Goal: Check status: Check status

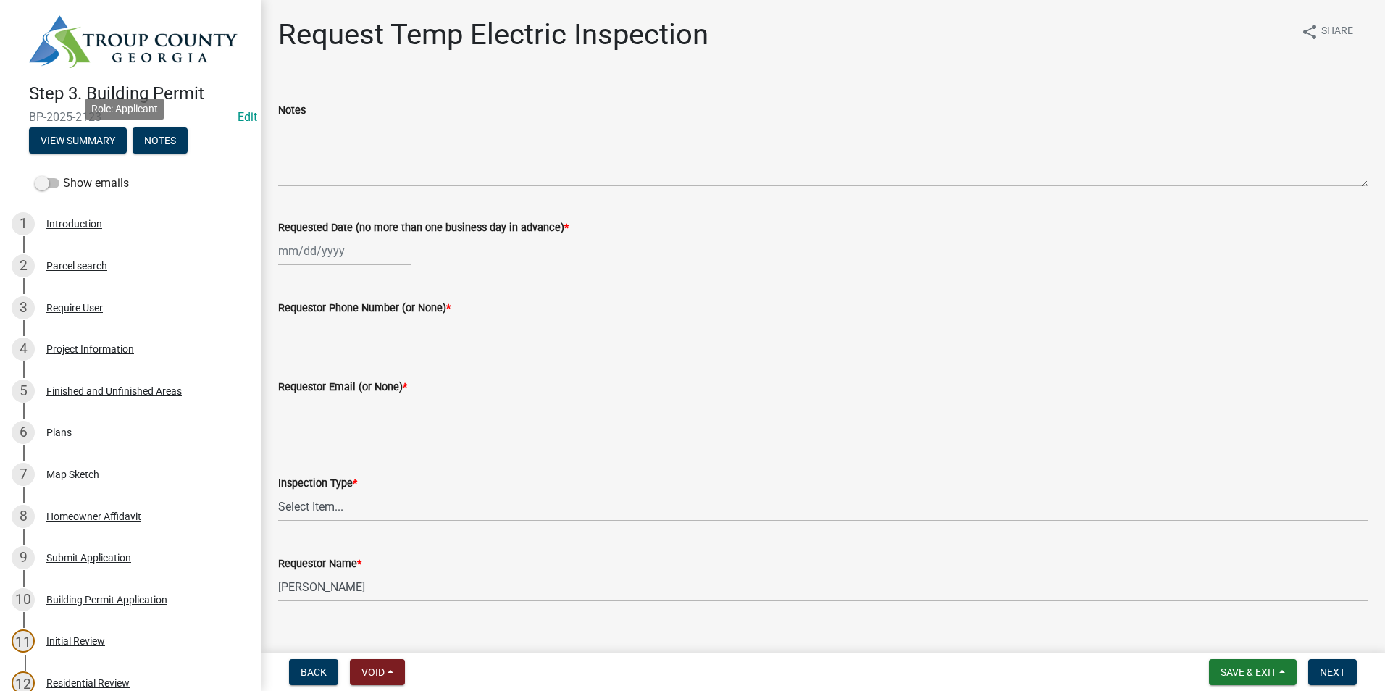
scroll to position [72, 0]
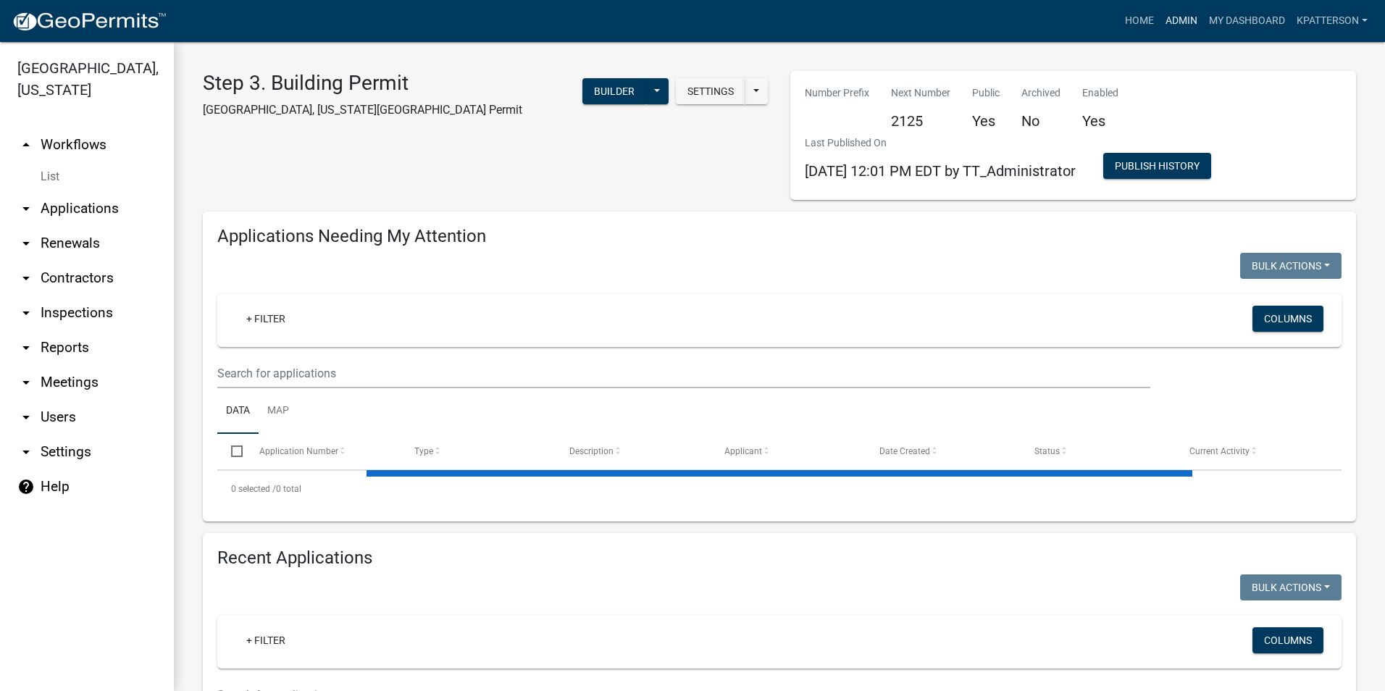
click at [1183, 25] on link "Admin" at bounding box center [1181, 21] width 43 height 28
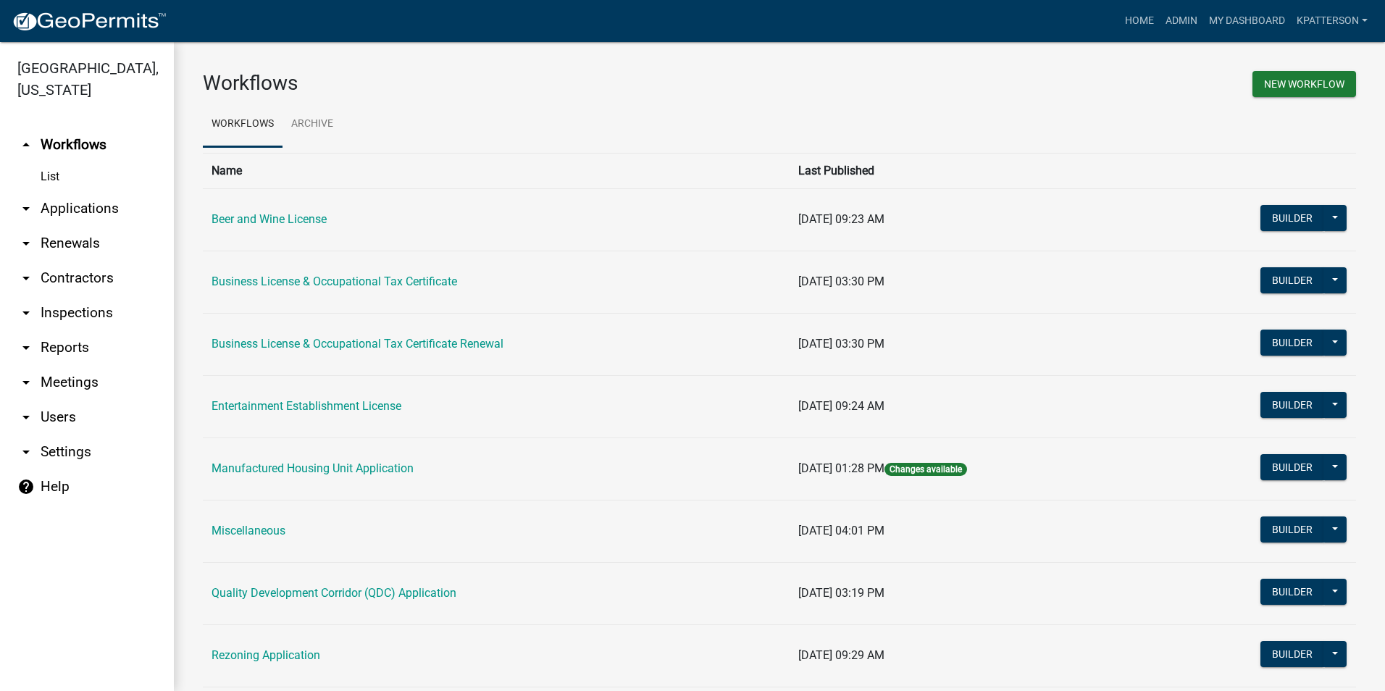
click at [82, 191] on link "arrow_drop_down Applications" at bounding box center [87, 208] width 174 height 35
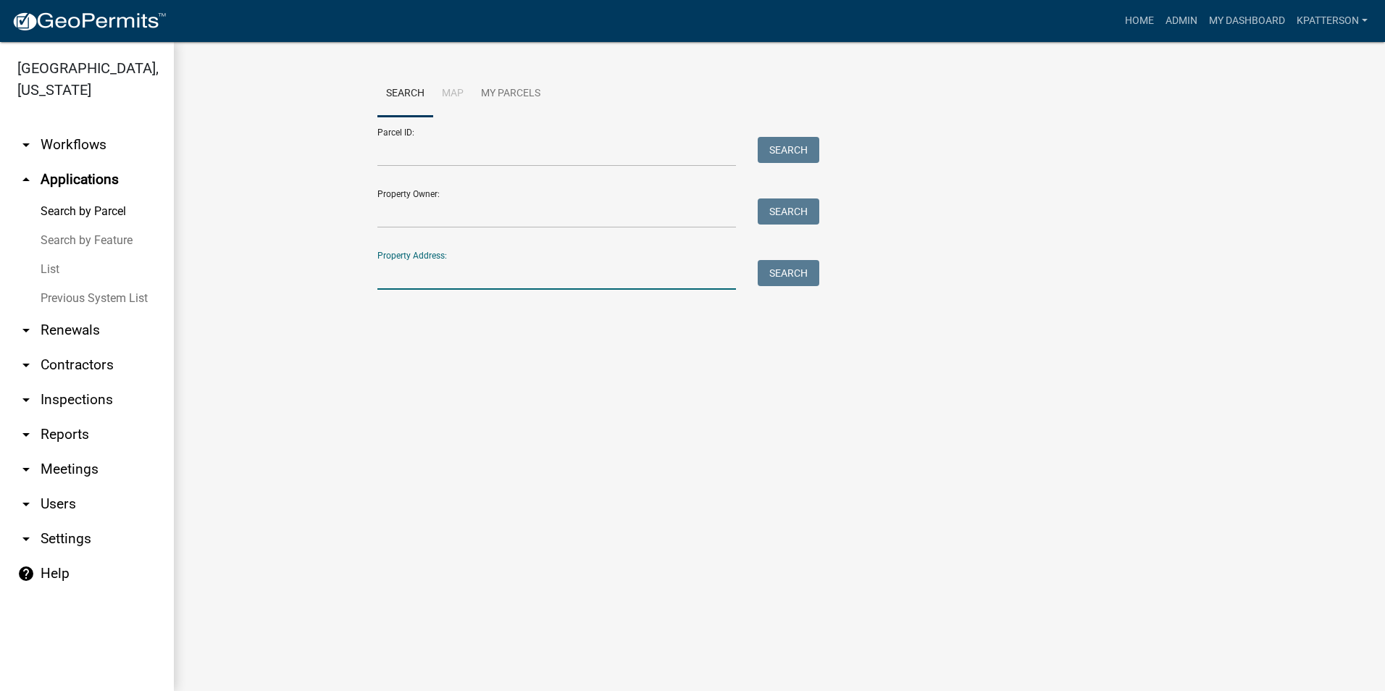
click at [408, 280] on input "Property Address:" at bounding box center [556, 275] width 359 height 30
type input "[STREET_ADDRESS]"
drag, startPoint x: 803, startPoint y: 253, endPoint x: 794, endPoint y: 269, distance: 19.1
click at [802, 255] on div "Property Address: [STREET_ADDRESS] Search" at bounding box center [594, 265] width 435 height 50
click at [771, 268] on button "Search" at bounding box center [789, 273] width 62 height 26
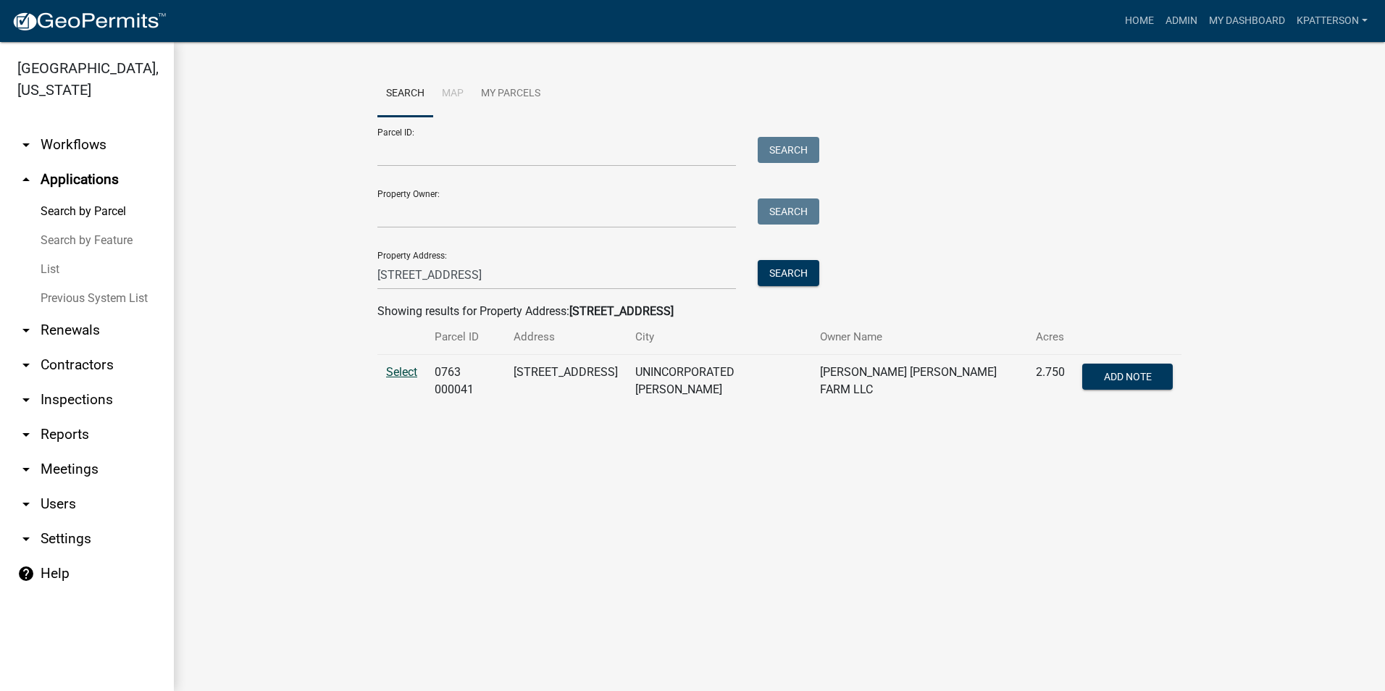
click at [395, 372] on span "Select" at bounding box center [401, 372] width 31 height 14
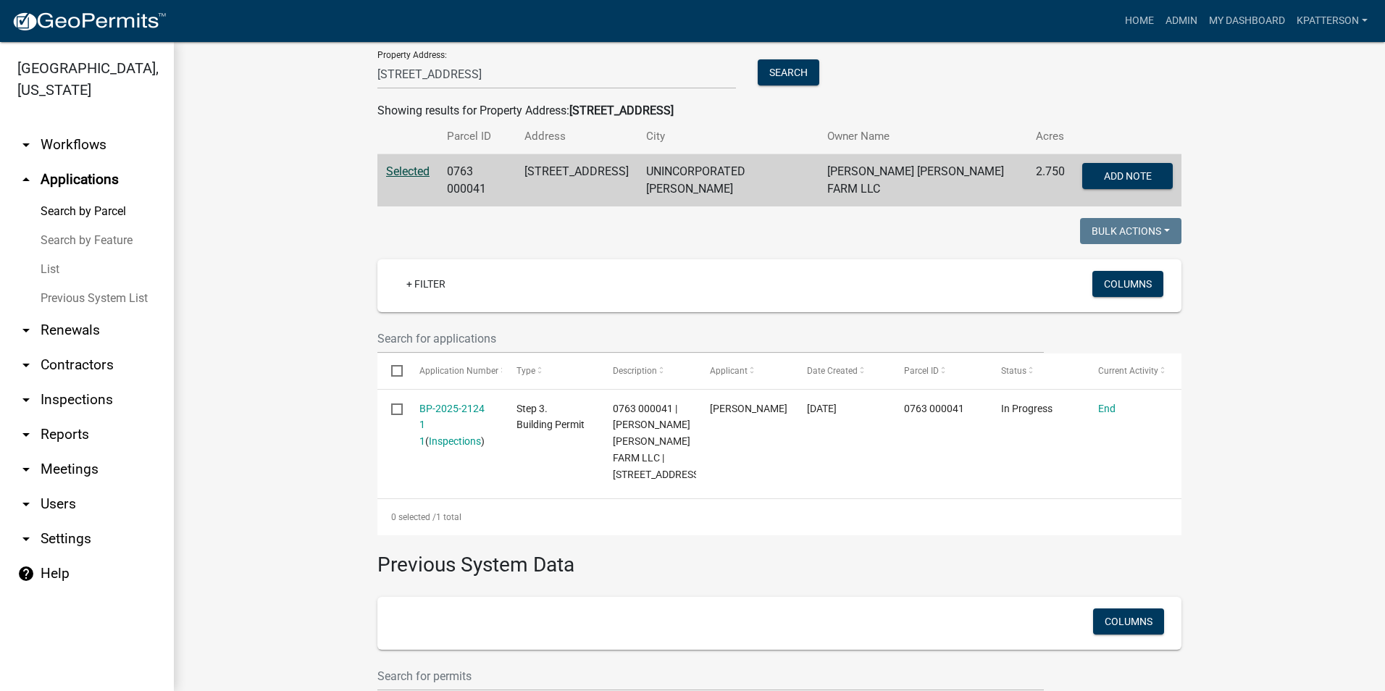
scroll to position [217, 0]
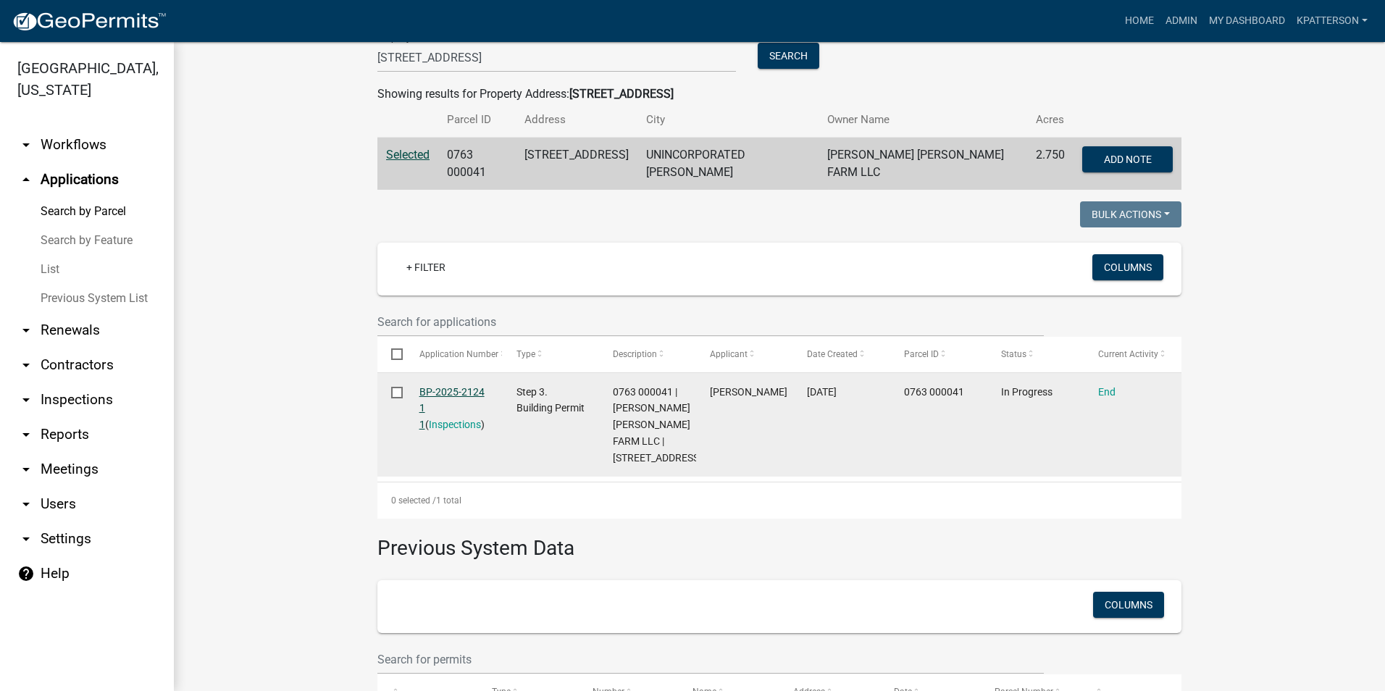
click at [430, 386] on link "BP-2025-2124 1 1" at bounding box center [451, 408] width 65 height 45
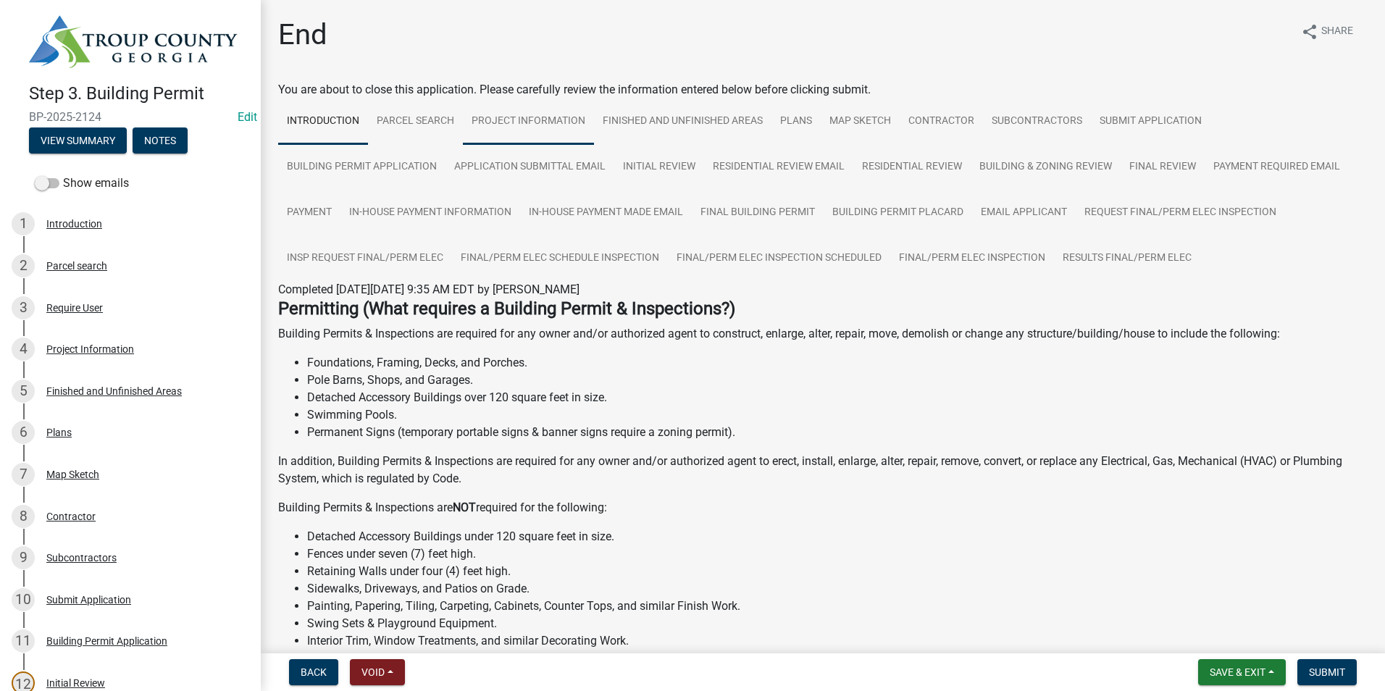
click at [539, 130] on link "Project Information" at bounding box center [528, 121] width 131 height 46
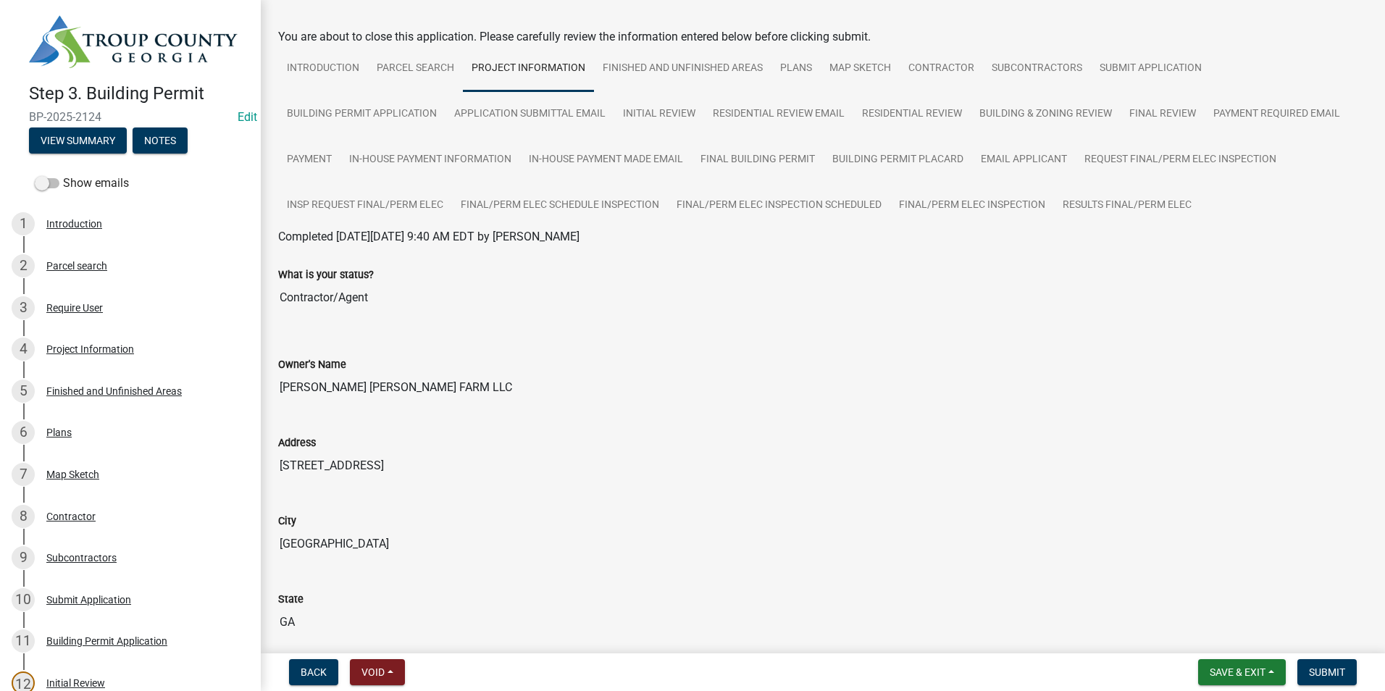
scroll to position [145, 0]
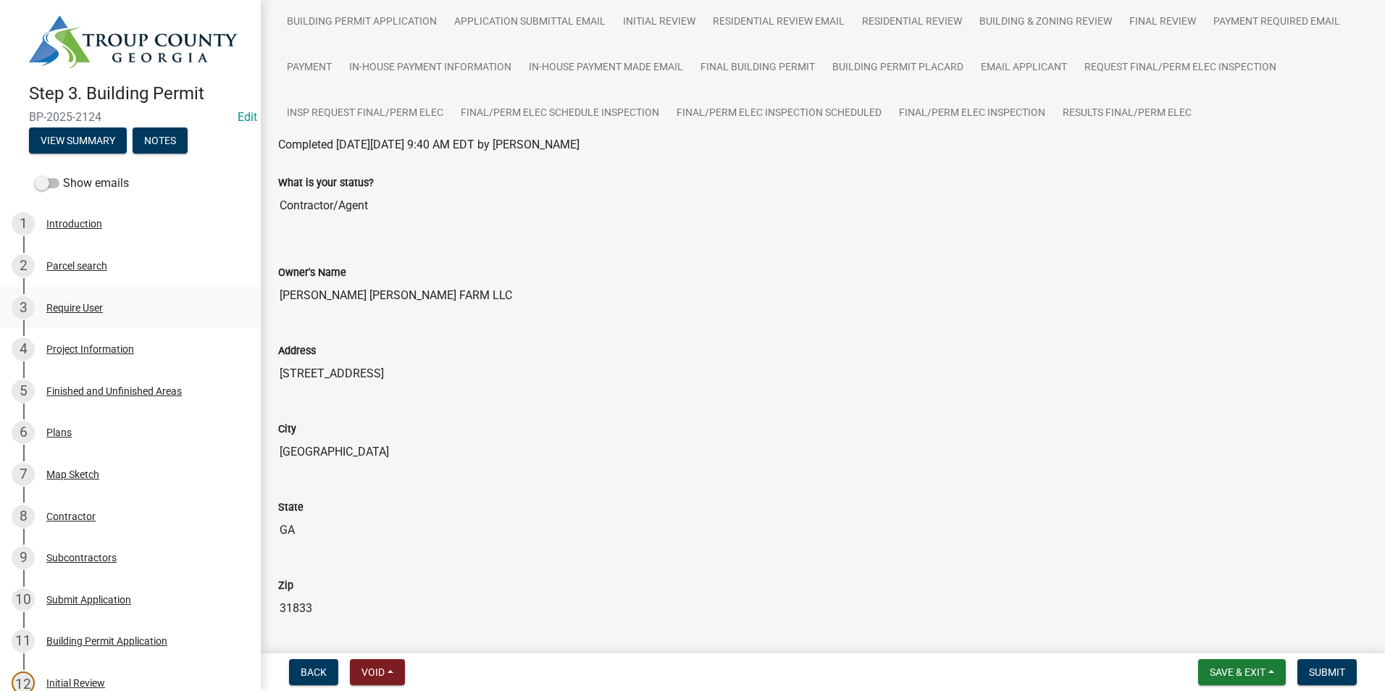
drag, startPoint x: 376, startPoint y: 297, endPoint x: 245, endPoint y: 293, distance: 131.2
click at [245, 293] on div "Step 3. Building Permit BP-2025-2124 Edit View Summary Notes Show emails 1 Intr…" at bounding box center [692, 345] width 1385 height 691
drag, startPoint x: 245, startPoint y: 293, endPoint x: 309, endPoint y: 291, distance: 63.8
click at [374, 372] on input "[STREET_ADDRESS]" at bounding box center [822, 373] width 1089 height 29
drag, startPoint x: 376, startPoint y: 373, endPoint x: 280, endPoint y: 370, distance: 96.4
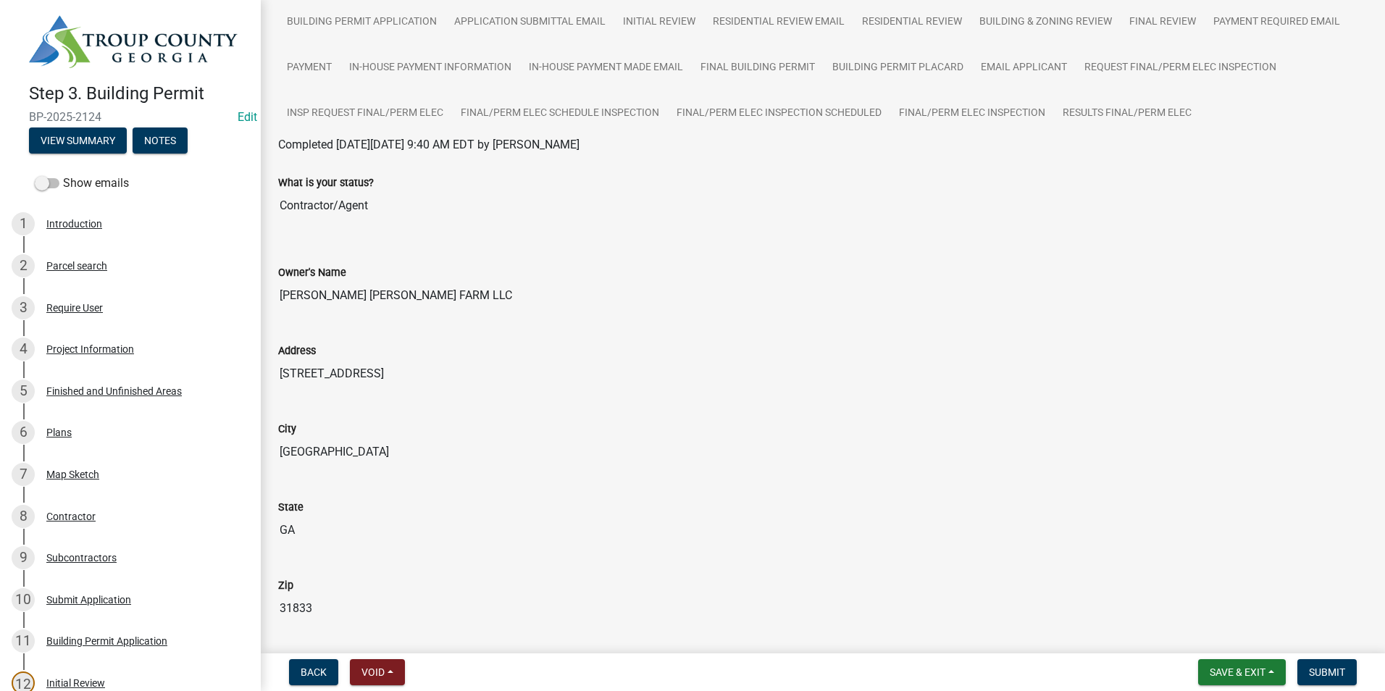
click at [280, 370] on input "[STREET_ADDRESS]" at bounding box center [822, 373] width 1089 height 29
drag, startPoint x: 280, startPoint y: 370, endPoint x: 324, endPoint y: 369, distance: 44.9
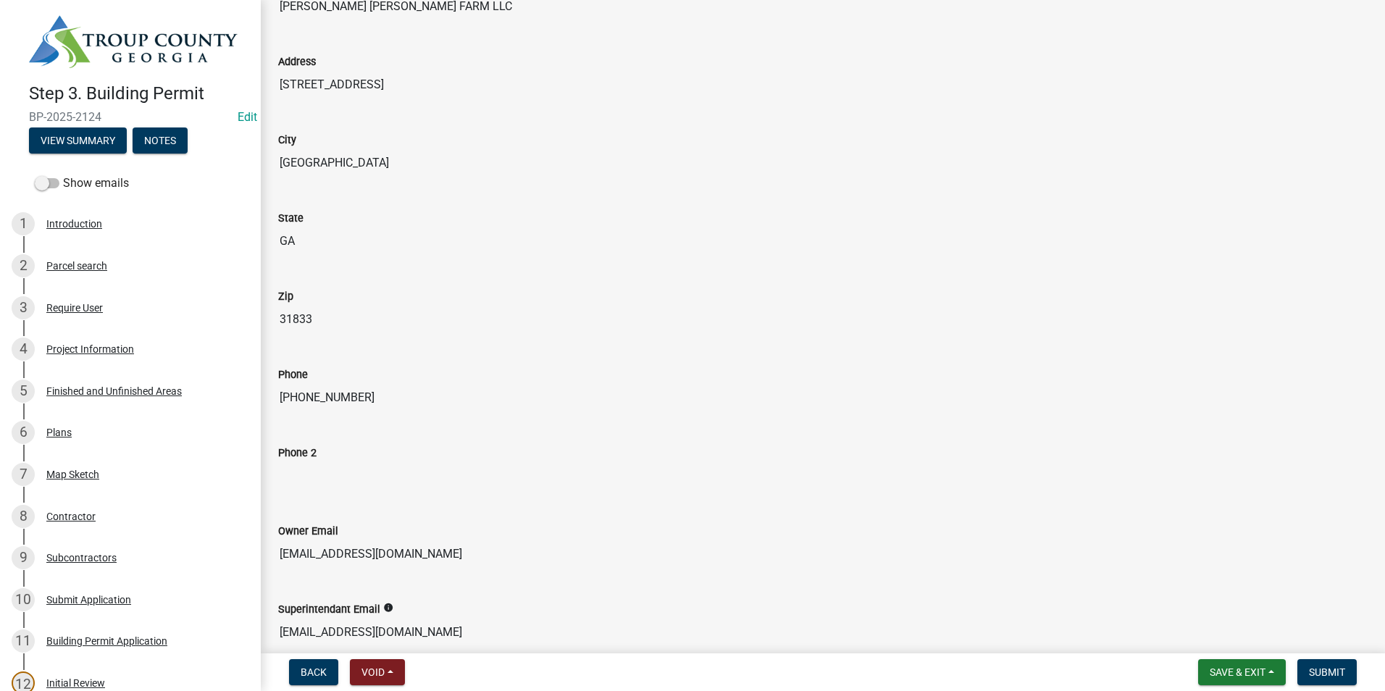
scroll to position [435, 0]
drag, startPoint x: 1378, startPoint y: 463, endPoint x: 652, endPoint y: 114, distance: 806.0
click at [651, 105] on div "Address [STREET_ADDRESS]" at bounding box center [822, 71] width 1111 height 78
